Goal: Information Seeking & Learning: Understand process/instructions

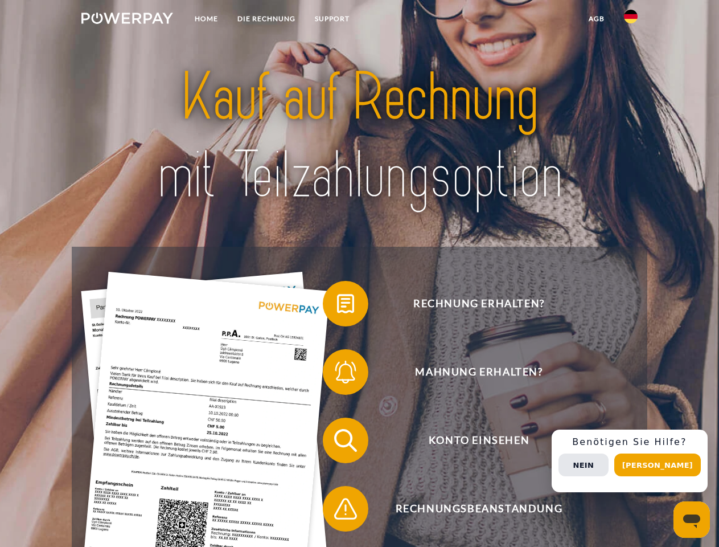
click at [127, 20] on img at bounding box center [127, 18] width 92 height 11
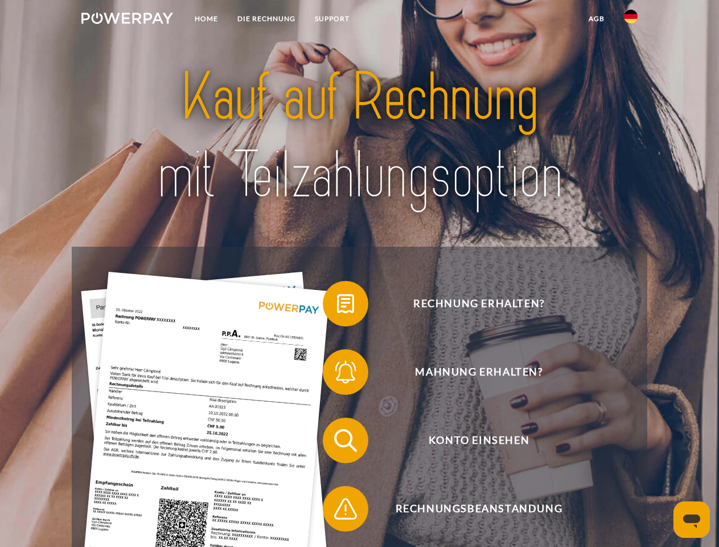
click at [631, 20] on img at bounding box center [631, 17] width 14 height 14
click at [596, 19] on link "agb" at bounding box center [596, 19] width 35 height 20
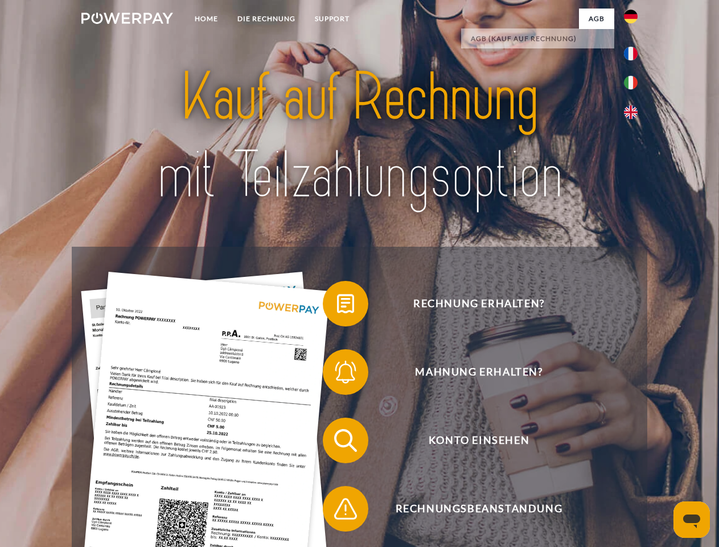
click at [337, 306] on span at bounding box center [328, 303] width 57 height 57
click at [337, 374] on span at bounding box center [328, 371] width 57 height 57
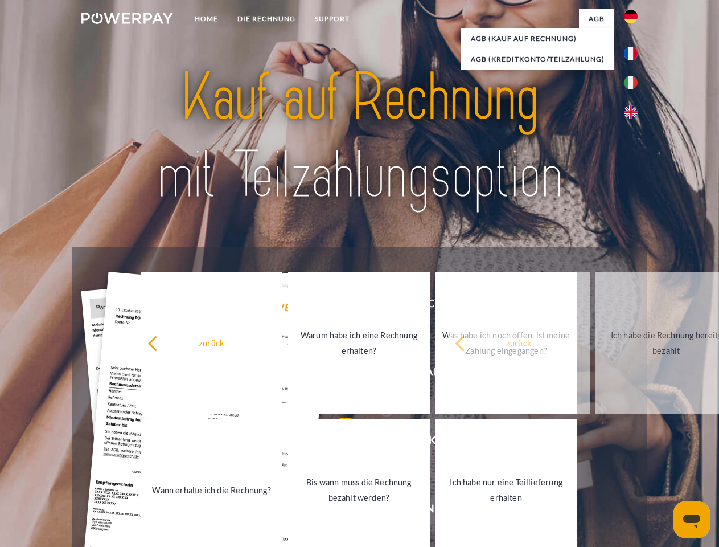
click at [337, 442] on link "Bis wann muss die Rechnung bezahlt werden?" at bounding box center [359, 489] width 142 height 142
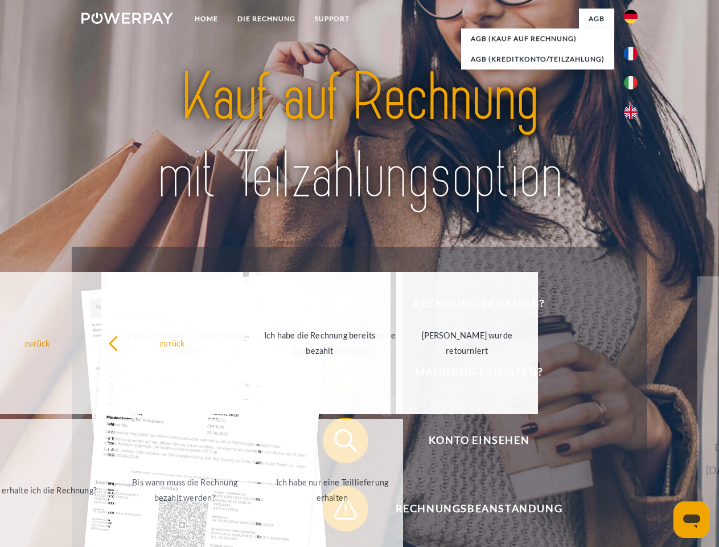
click at [337, 511] on div "Rechnung erhalten? Mahnung erhalten? Konto einsehen" at bounding box center [359, 474] width 575 height 455
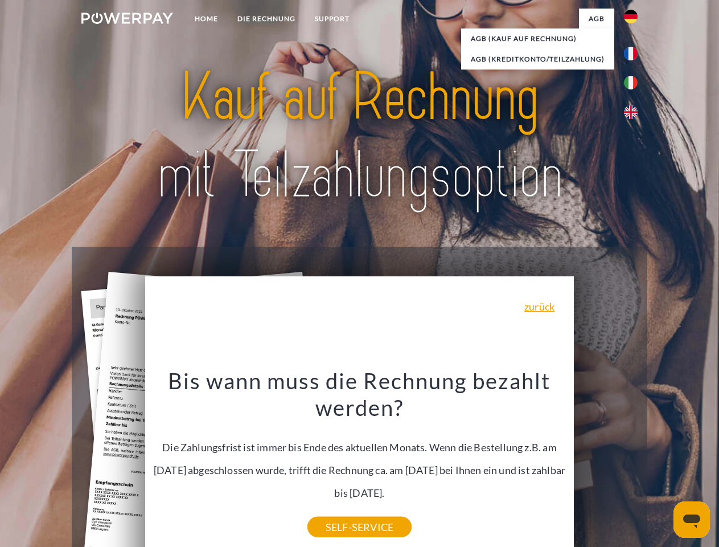
click at [634, 461] on div "Rechnung erhalten? Mahnung erhalten? Konto einsehen" at bounding box center [359, 474] width 575 height 455
click at [606, 463] on span "Konto einsehen" at bounding box center [478, 440] width 279 height 46
click at [662, 465] on header "Home DIE RECHNUNG SUPPORT" at bounding box center [359, 393] width 719 height 786
